Goal: Task Accomplishment & Management: Manage account settings

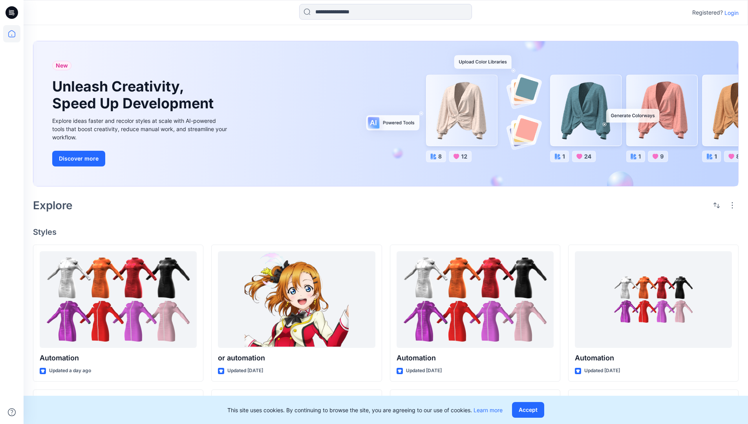
click at [730, 13] on p "Login" at bounding box center [731, 13] width 14 height 8
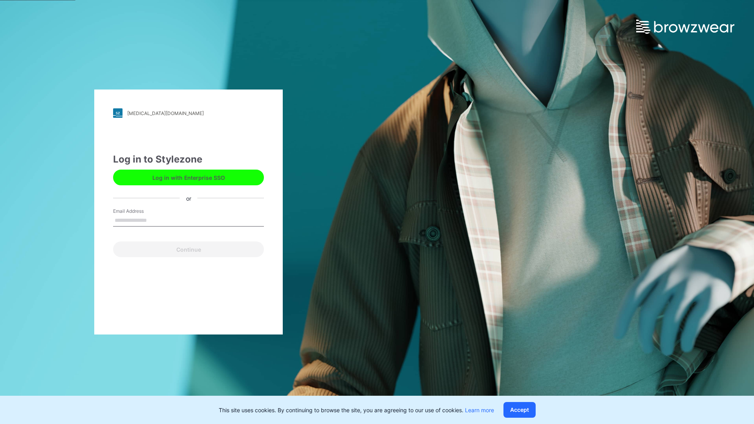
click at [155, 220] on input "Email Address" at bounding box center [188, 221] width 151 height 12
type input "**********"
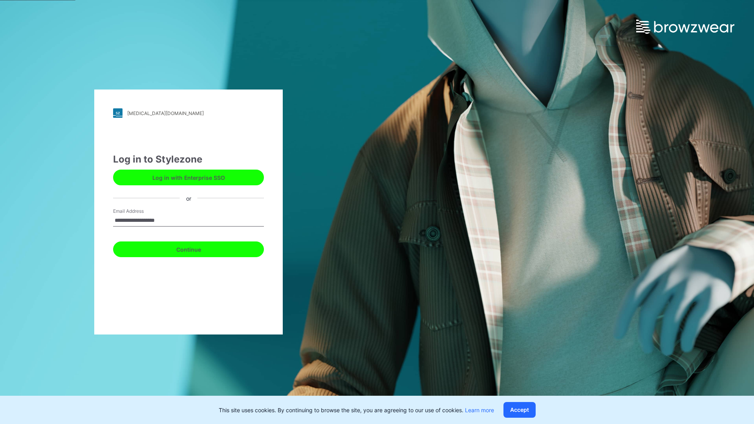
click at [197, 248] on button "Continue" at bounding box center [188, 249] width 151 height 16
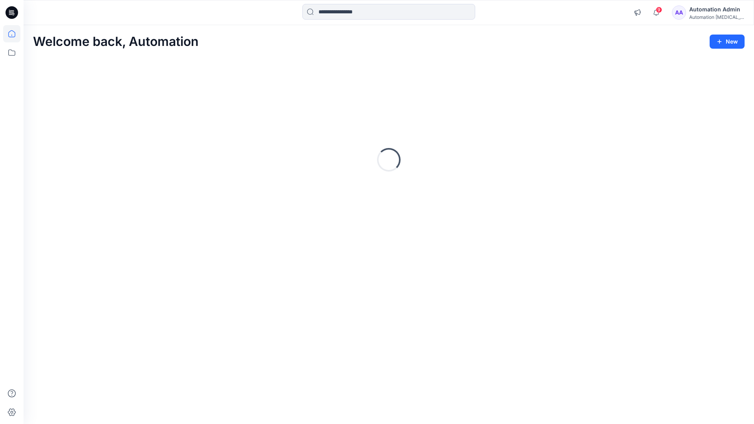
click at [15, 34] on icon at bounding box center [11, 33] width 7 height 7
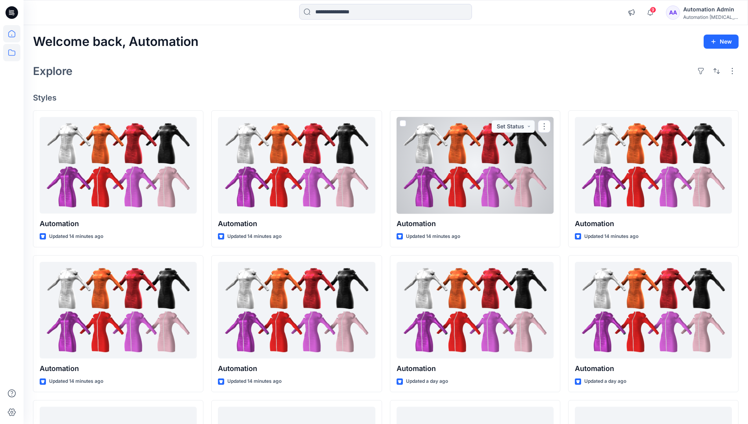
click at [14, 53] on icon at bounding box center [11, 52] width 17 height 17
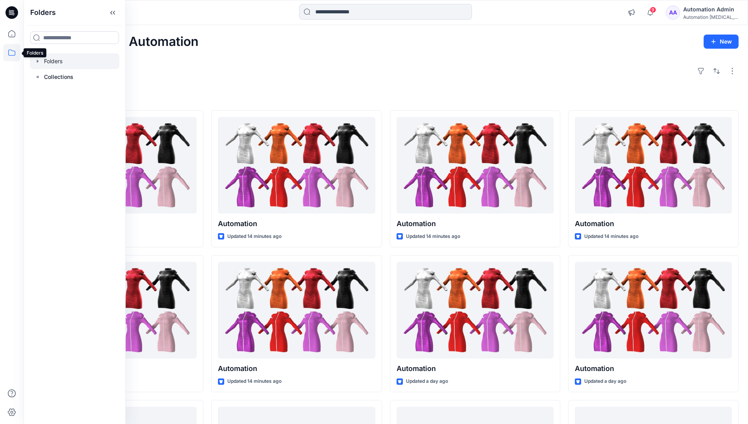
click at [49, 62] on div at bounding box center [75, 61] width 90 height 16
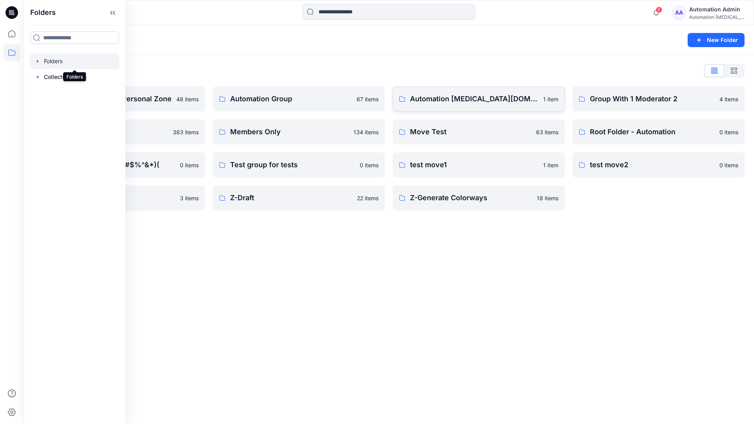
click at [459, 108] on link "Automation testim.io 1 item" at bounding box center [479, 98] width 172 height 25
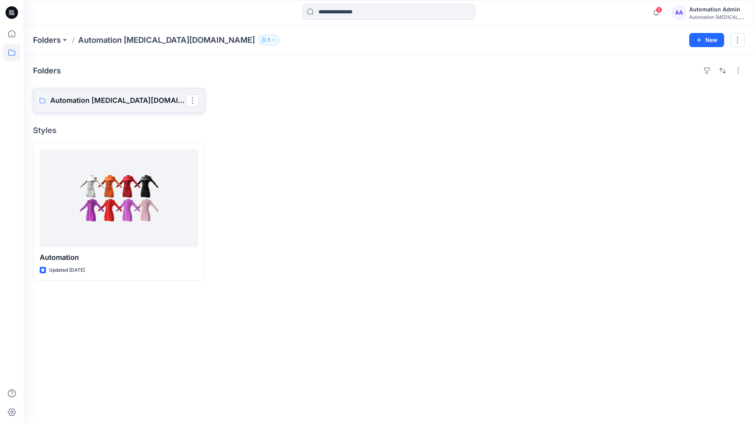
click at [106, 104] on p "Automation testim.io Board" at bounding box center [118, 100] width 136 height 11
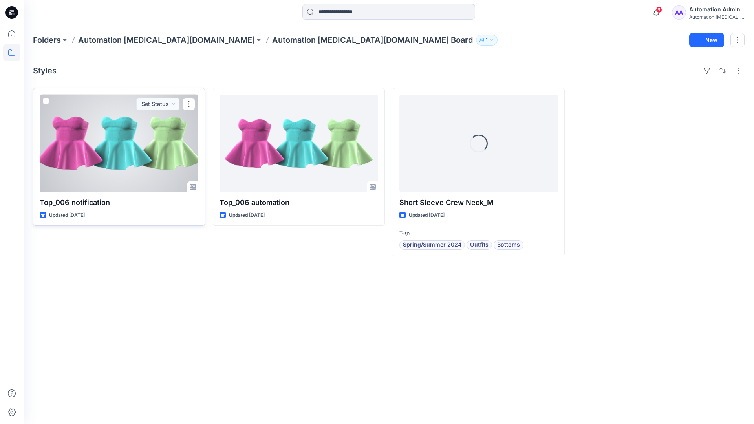
click at [48, 102] on span at bounding box center [46, 101] width 6 height 6
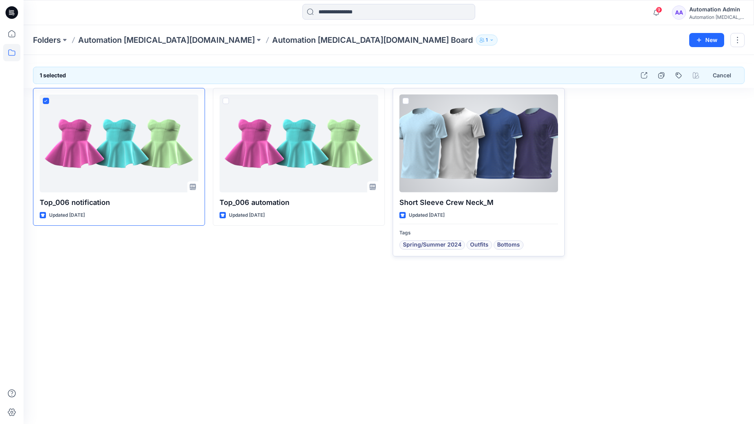
click at [407, 100] on span at bounding box center [405, 101] width 6 height 6
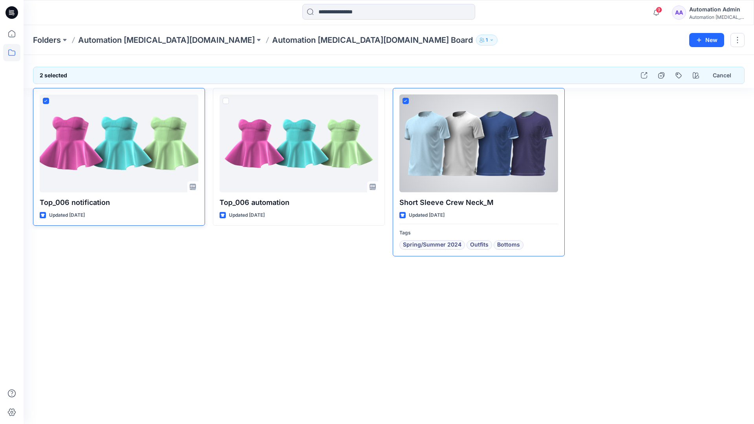
click at [47, 101] on icon at bounding box center [46, 101] width 4 height 3
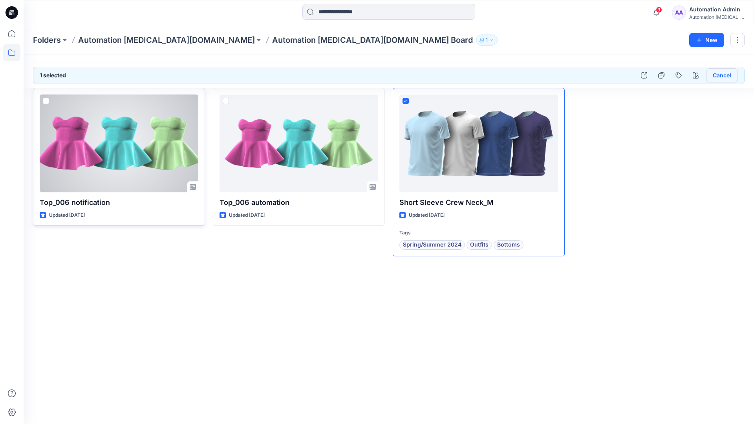
click at [719, 76] on button "Cancel" at bounding box center [722, 75] width 32 height 14
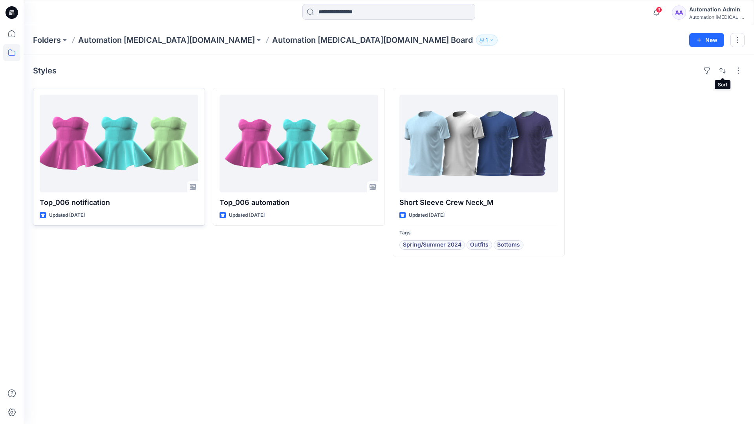
click at [710, 15] on div "Automation [MEDICAL_DATA]..." at bounding box center [716, 17] width 55 height 6
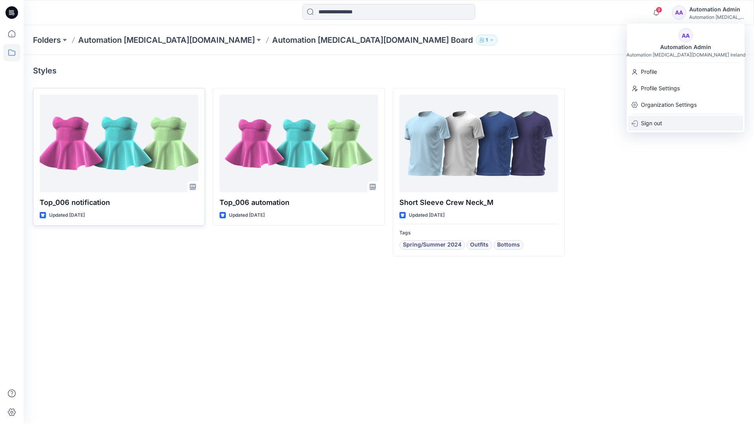
click at [657, 123] on p "Sign out" at bounding box center [651, 123] width 21 height 15
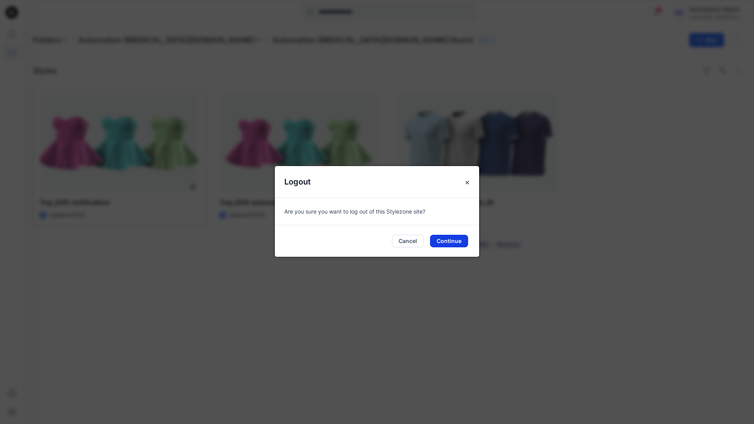
click at [460, 238] on button "Continue" at bounding box center [449, 241] width 38 height 13
